Goal: Communication & Community: Participate in discussion

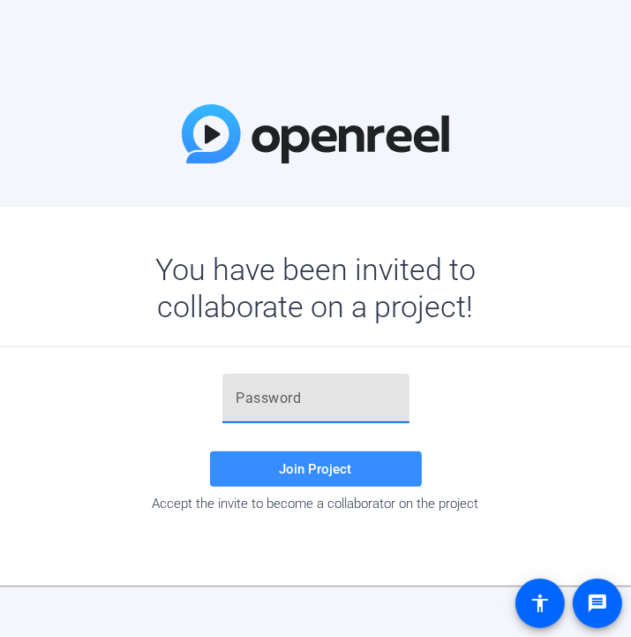
paste input "j0N#nD"
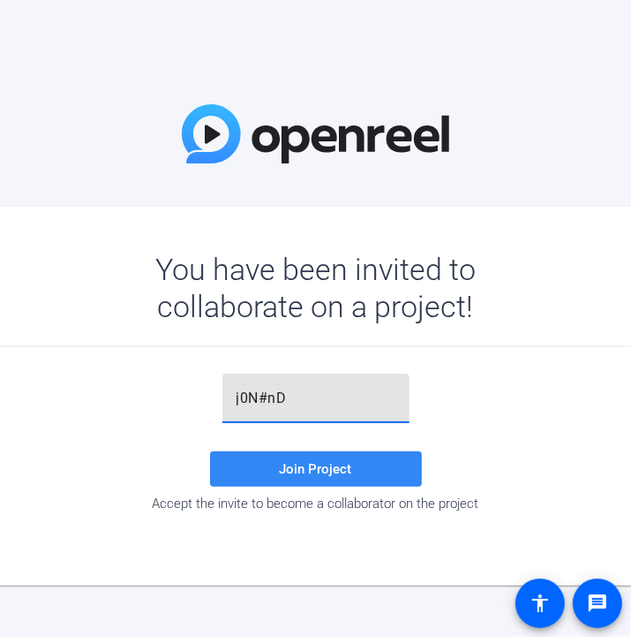
type input "j0N#nD"
click at [310, 467] on span "Join Project" at bounding box center [316, 469] width 72 height 16
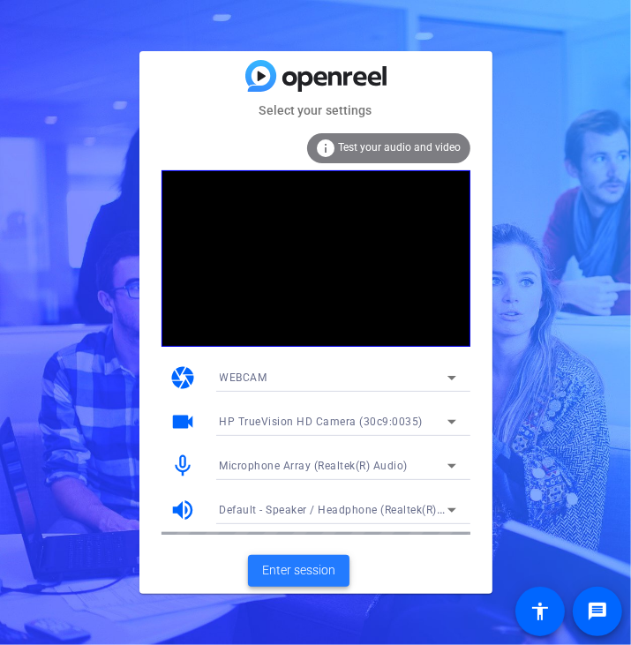
click at [306, 571] on span "Enter session" at bounding box center [298, 571] width 73 height 19
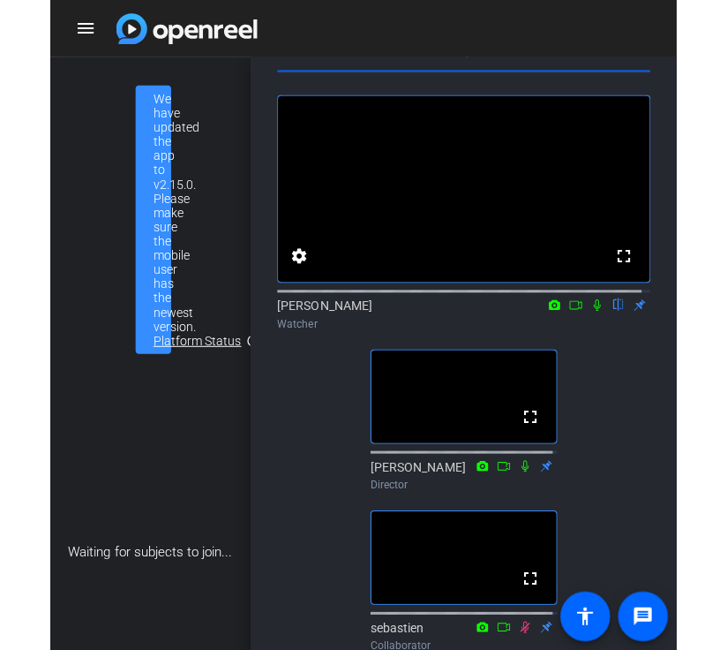
scroll to position [89, 0]
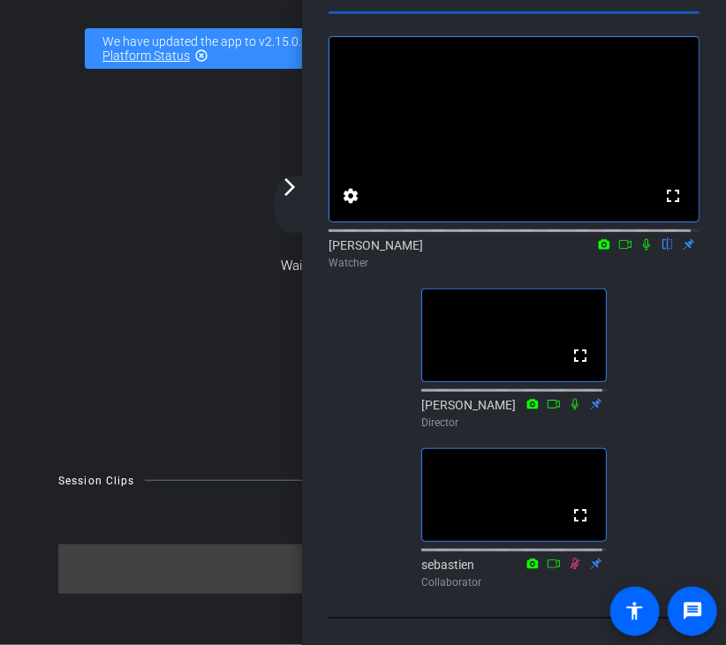
click at [630, 239] on icon at bounding box center [646, 244] width 7 height 11
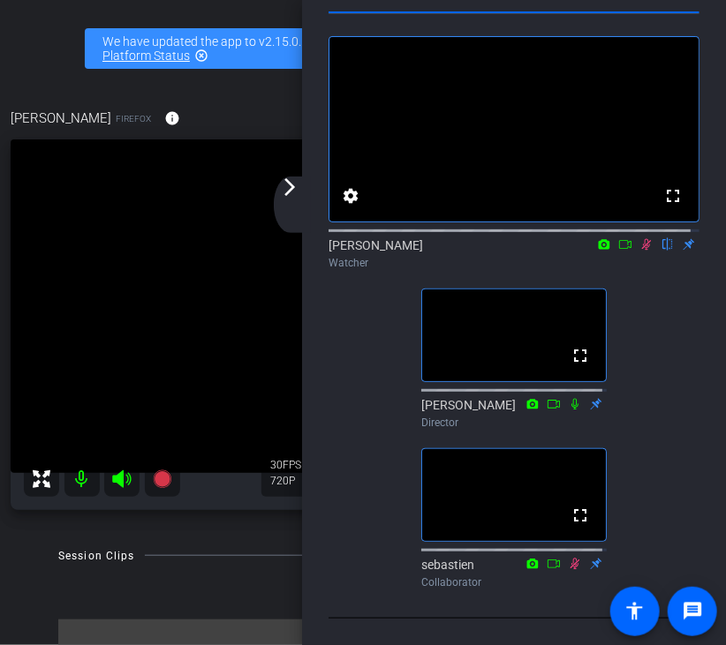
click at [630, 238] on icon at bounding box center [646, 244] width 14 height 12
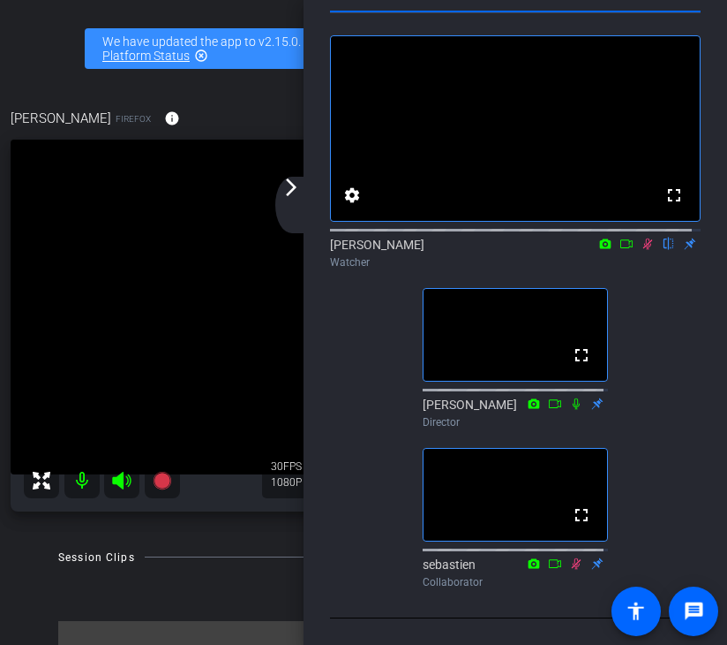
click at [293, 183] on mat-icon "arrow_forward_ios" at bounding box center [291, 187] width 21 height 21
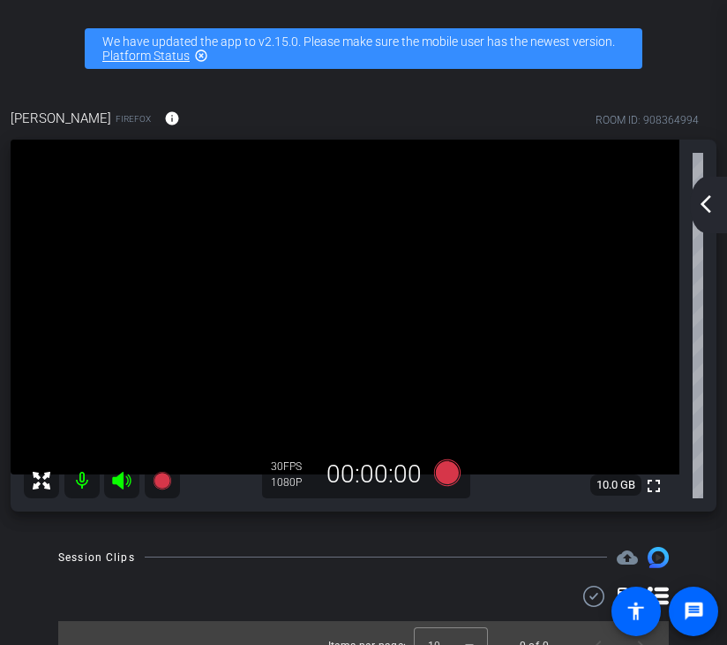
click at [630, 191] on div "arrow_back_ios_new arrow_forward_ios" at bounding box center [708, 205] width 37 height 57
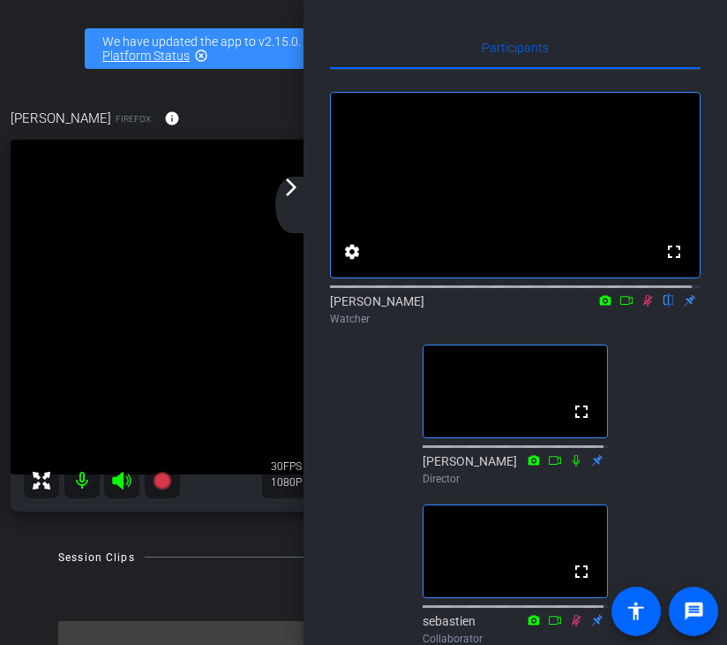
click at [290, 198] on div "arrow_back_ios_new arrow_forward_ios" at bounding box center [293, 205] width 37 height 57
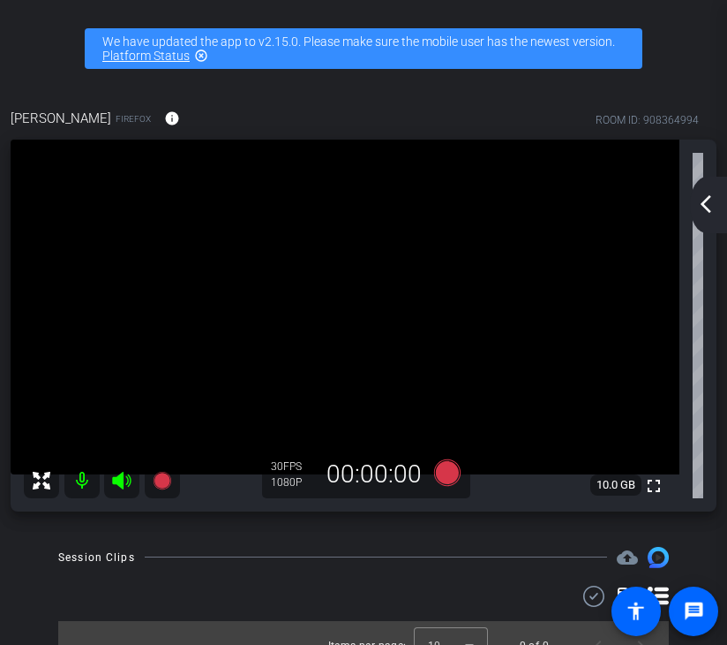
click at [630, 199] on mat-icon "arrow_back_ios_new" at bounding box center [706, 203] width 21 height 21
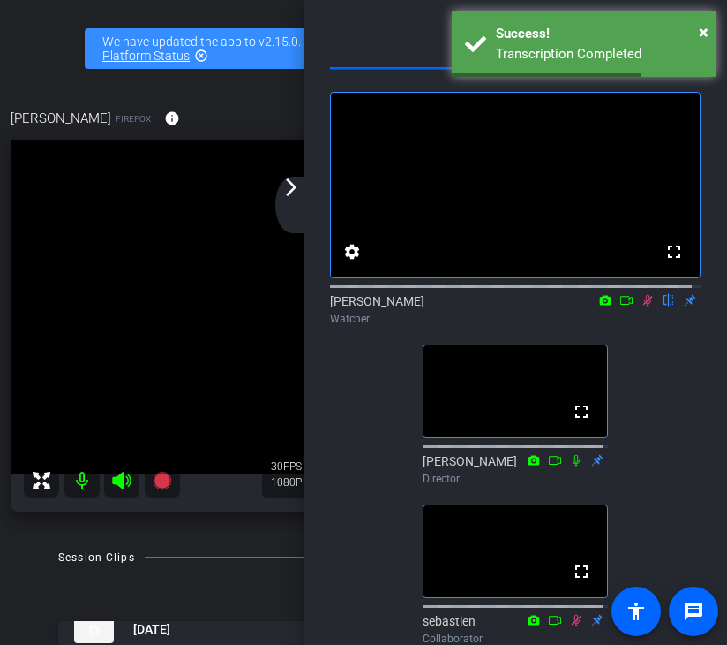
click at [630, 306] on icon at bounding box center [648, 300] width 14 height 12
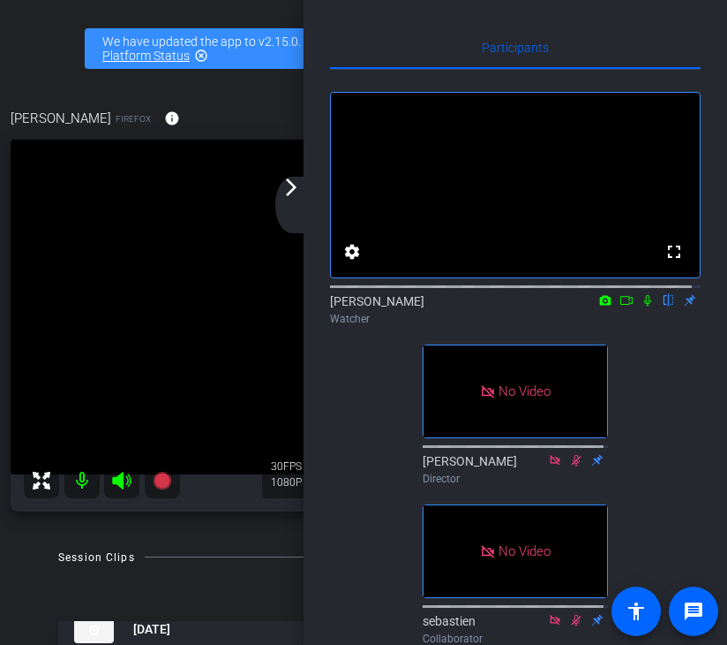
click at [283, 195] on mat-icon "arrow_forward_ios" at bounding box center [291, 187] width 21 height 21
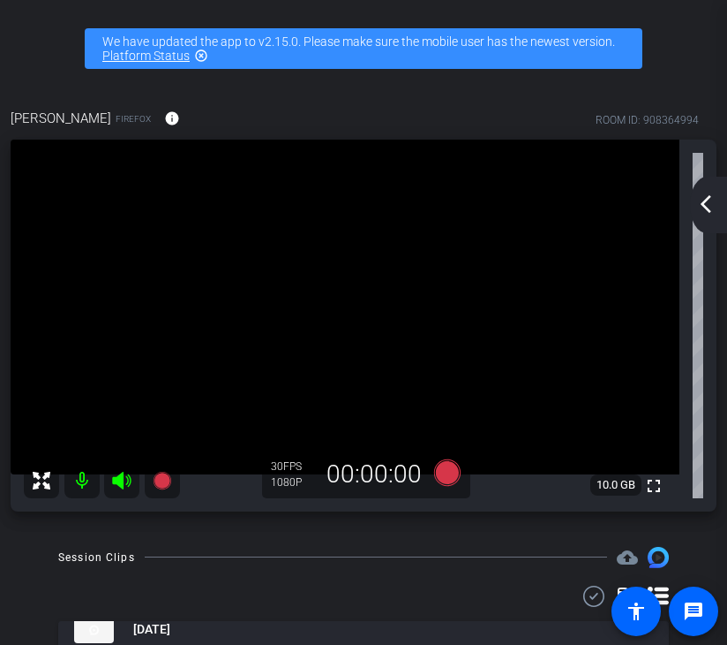
click at [630, 202] on mat-icon "arrow_back_ios_new" at bounding box center [706, 203] width 21 height 21
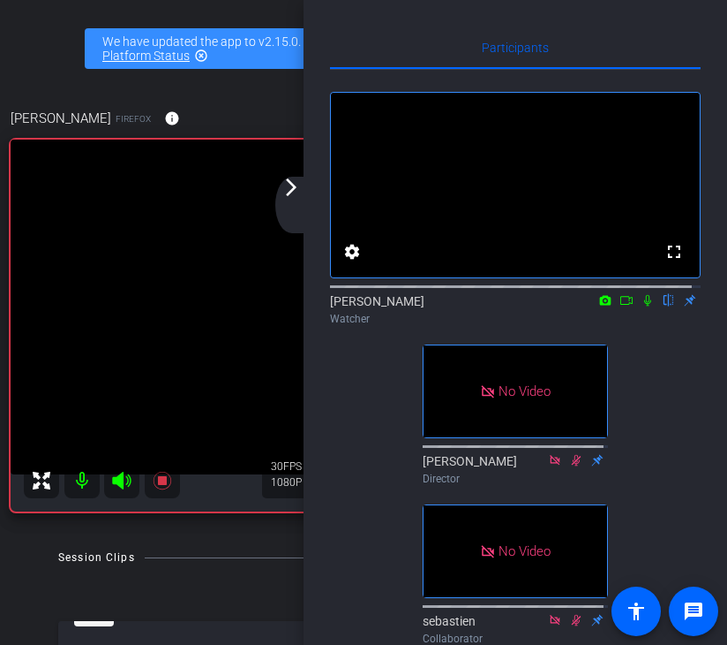
click at [630, 306] on icon at bounding box center [648, 300] width 7 height 11
click at [630, 306] on icon at bounding box center [649, 300] width 10 height 11
click at [630, 306] on icon at bounding box center [648, 300] width 14 height 12
click at [630, 306] on icon at bounding box center [649, 300] width 10 height 11
click at [630, 306] on icon at bounding box center [648, 300] width 14 height 12
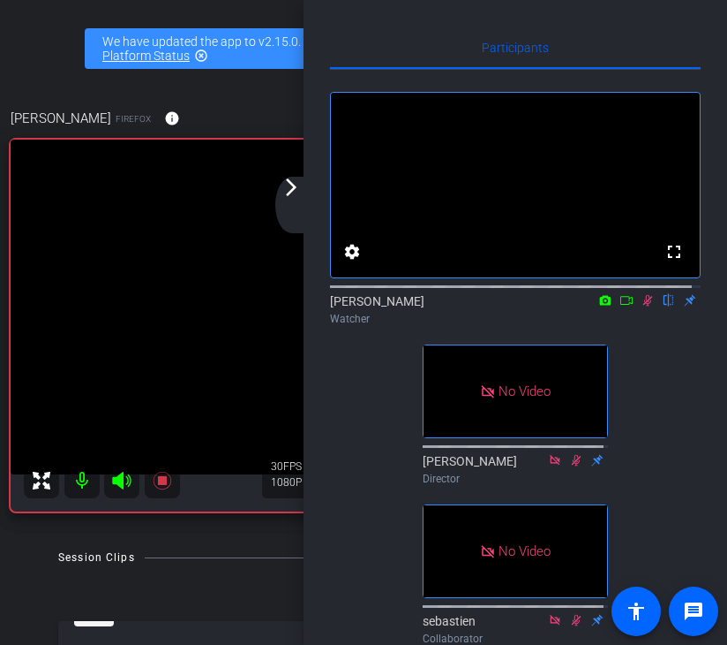
click at [630, 306] on icon at bounding box center [649, 300] width 10 height 11
click at [630, 306] on icon at bounding box center [648, 300] width 7 height 11
click at [630, 306] on icon at bounding box center [649, 300] width 10 height 11
click at [630, 306] on icon at bounding box center [648, 300] width 14 height 12
click at [630, 306] on icon at bounding box center [649, 300] width 10 height 11
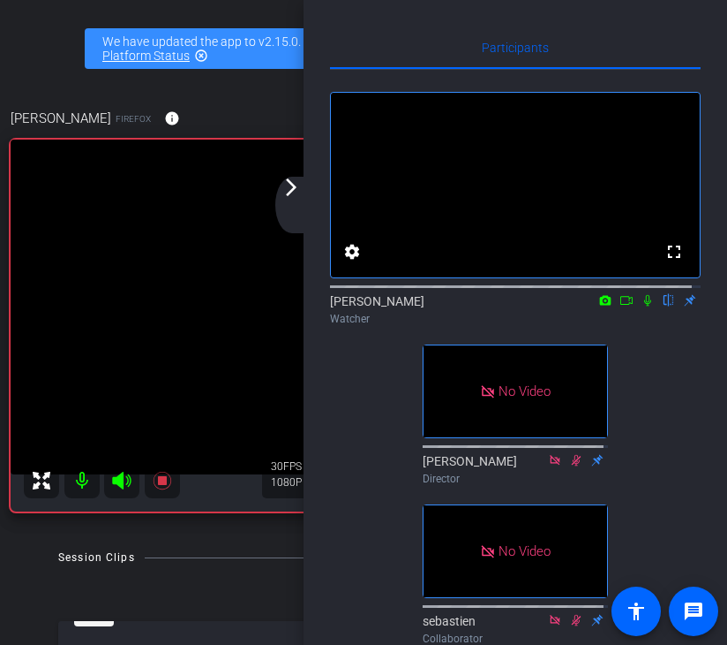
click at [630, 306] on icon at bounding box center [648, 300] width 14 height 12
click at [630, 306] on icon at bounding box center [649, 300] width 10 height 11
click at [630, 306] on icon at bounding box center [648, 300] width 7 height 11
click at [630, 306] on icon at bounding box center [649, 300] width 10 height 11
click at [630, 306] on icon at bounding box center [648, 300] width 7 height 11
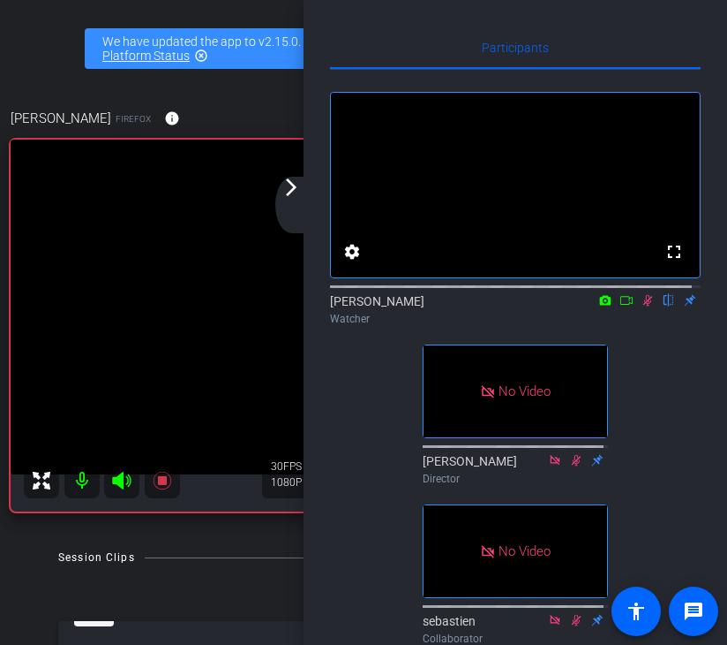
click at [630, 306] on icon at bounding box center [648, 300] width 14 height 12
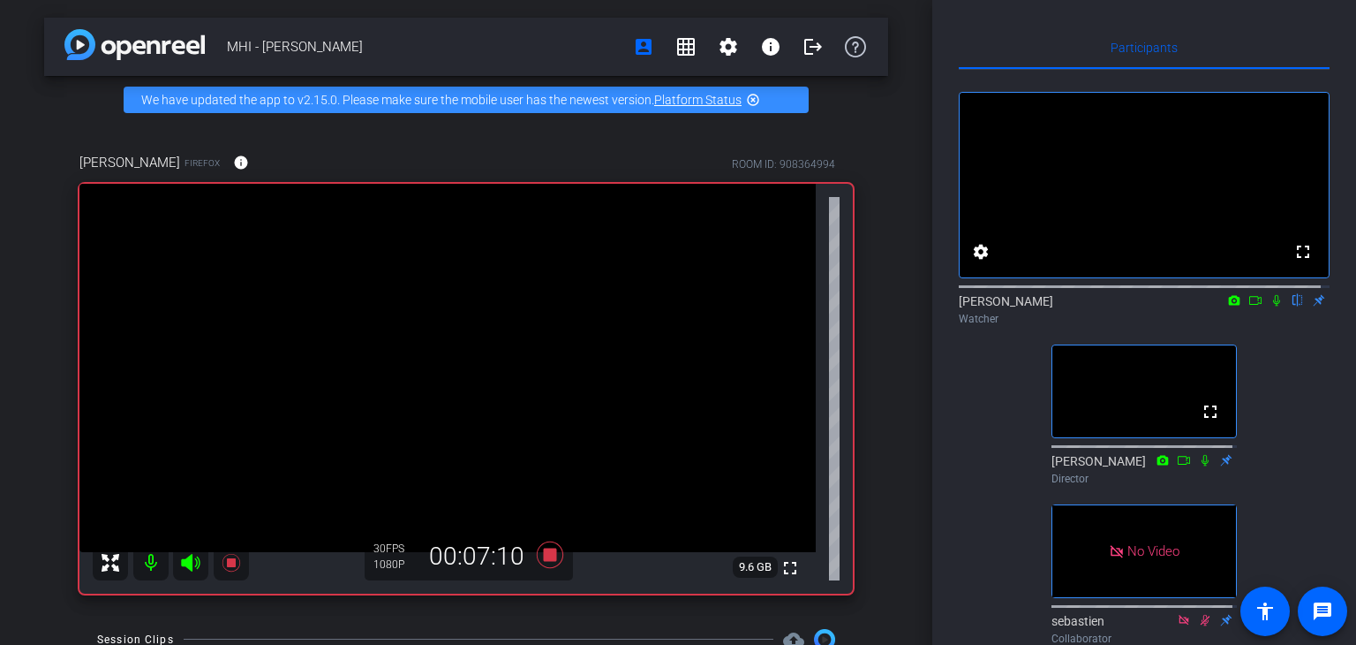
click at [630, 306] on icon at bounding box center [1277, 300] width 14 height 12
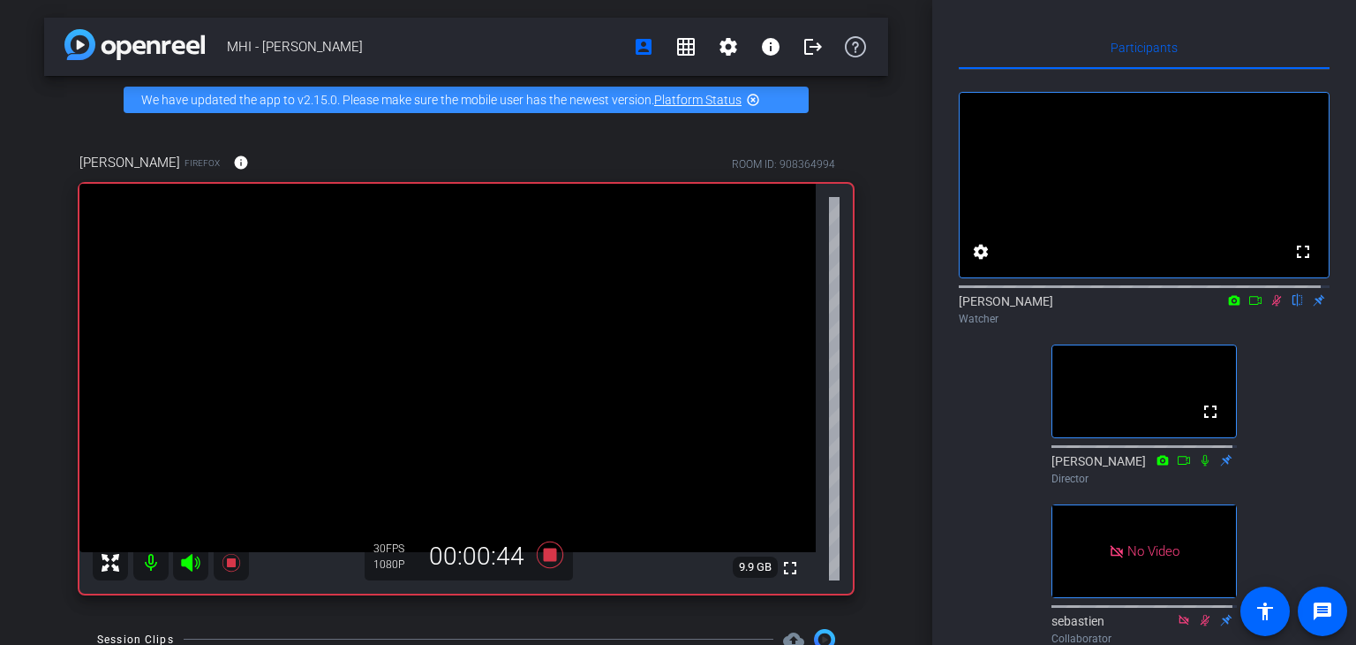
click at [630, 306] on icon at bounding box center [1277, 300] width 14 height 12
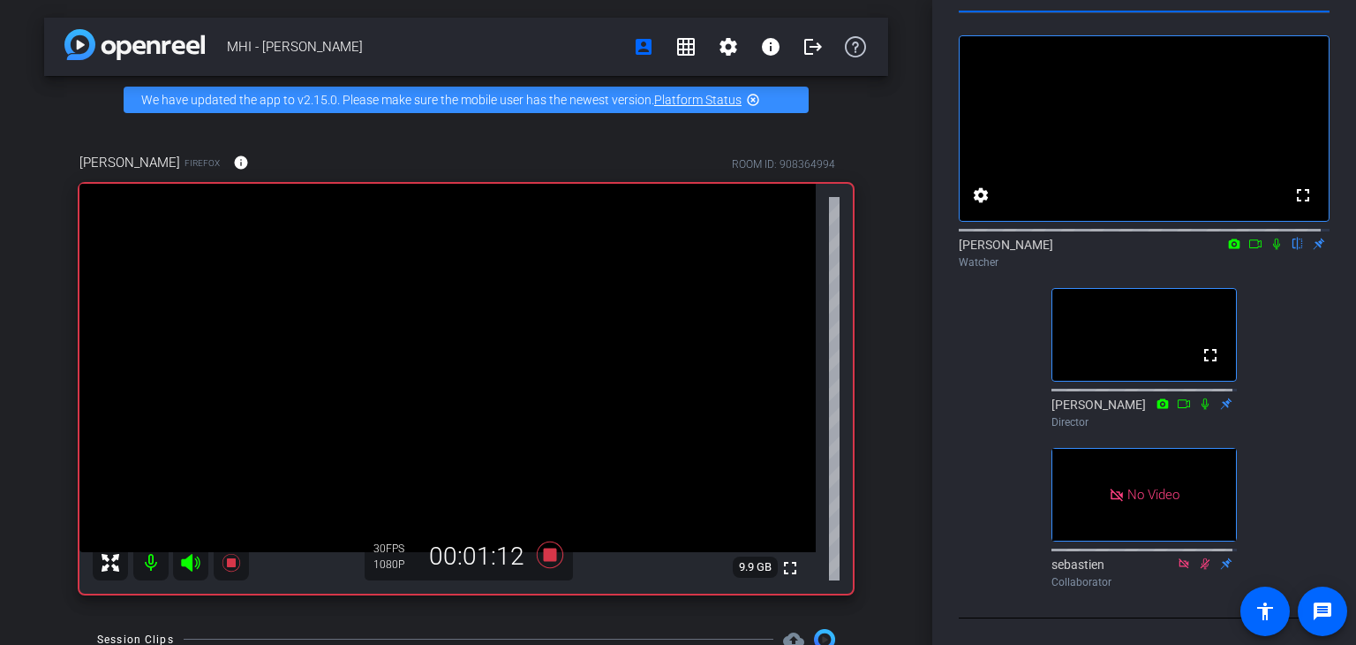
scroll to position [91, 0]
